Goal: Find specific page/section: Find specific page/section

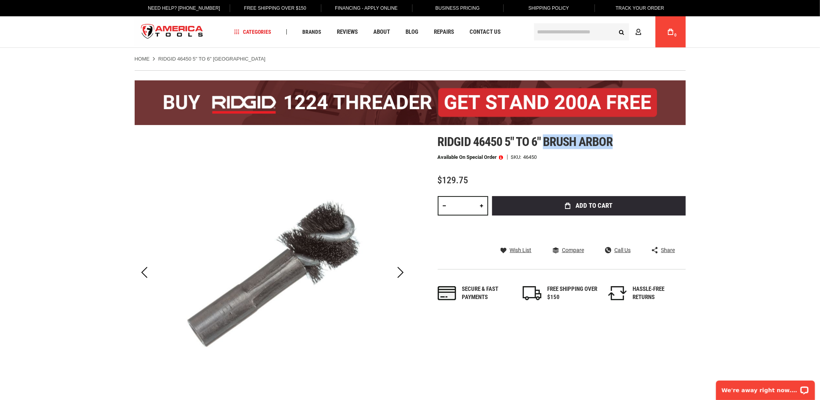
drag, startPoint x: 544, startPoint y: 141, endPoint x: 636, endPoint y: 143, distance: 92.0
click at [636, 143] on h1 "Ridgid 46450 5" to 6" brush arbor" at bounding box center [562, 142] width 248 height 14
copy span "brush arbor"
